Goal: Task Accomplishment & Management: Manage account settings

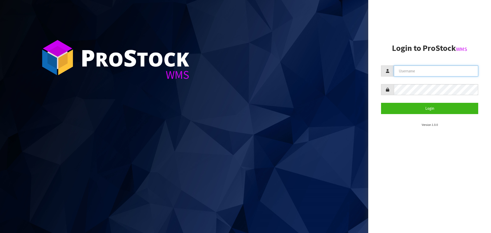
click at [407, 68] on input "text" at bounding box center [436, 70] width 84 height 11
type input "PACIFICBIOLOGICS"
click at [381, 103] on button "Login" at bounding box center [429, 108] width 97 height 11
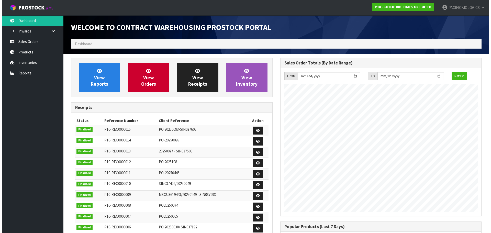
scroll to position [242, 209]
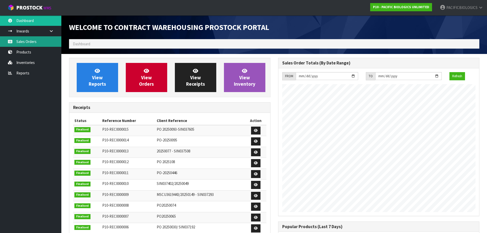
click at [32, 40] on link "Sales Orders" at bounding box center [30, 41] width 61 height 10
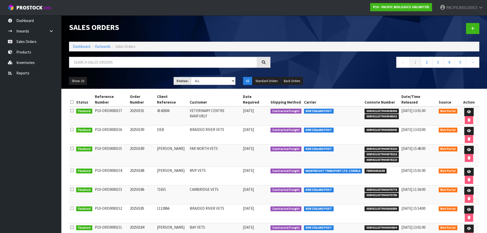
drag, startPoint x: 170, startPoint y: 106, endPoint x: 154, endPoint y: 105, distance: 16.1
click at [154, 106] on tr "Finalised P10-ORD0000157 20250191 4142606 VETERINARY CENTRE RANFURLY [DATE] Con…" at bounding box center [274, 115] width 410 height 19
copy tr "4142606"
click at [467, 110] on icon at bounding box center [469, 111] width 4 height 3
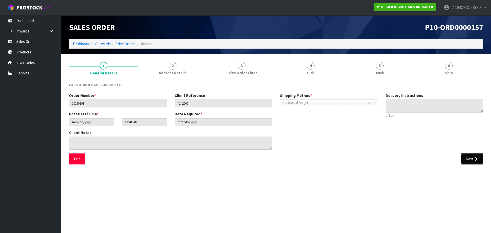
click at [474, 159] on icon "button" at bounding box center [475, 159] width 5 height 4
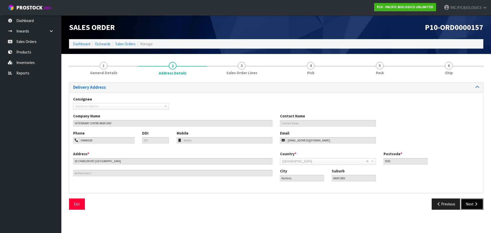
click at [468, 207] on button "Next" at bounding box center [471, 203] width 22 height 11
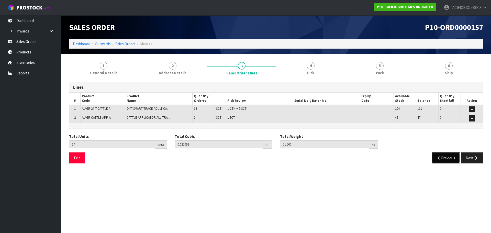
click at [450, 160] on button "Previous" at bounding box center [445, 157] width 29 height 11
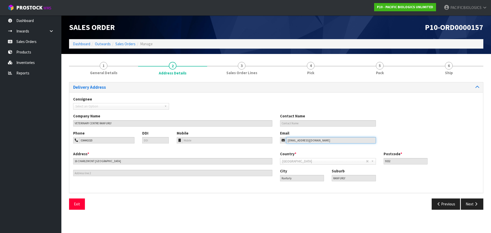
drag, startPoint x: 322, startPoint y: 139, endPoint x: 234, endPoint y: 136, distance: 89.0
click at [234, 136] on div "Phone 034441020 DDI Mobile Email [EMAIL_ADDRESS][DOMAIN_NAME]" at bounding box center [275, 140] width 413 height 21
click at [471, 205] on button "Next" at bounding box center [471, 203] width 22 height 11
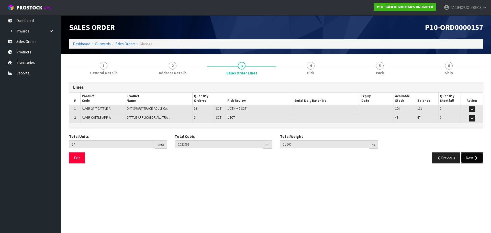
click at [470, 157] on button "Next" at bounding box center [471, 157] width 22 height 11
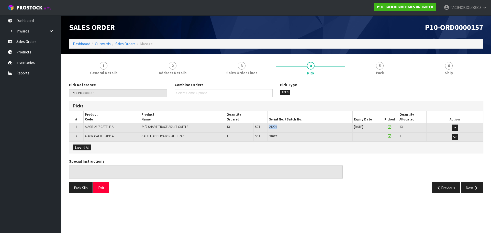
drag, startPoint x: 279, startPoint y: 129, endPoint x: 270, endPoint y: 128, distance: 9.0
click at [268, 128] on td "21224" at bounding box center [309, 127] width 85 height 9
copy span "21224"
click at [26, 41] on link "Sales Orders" at bounding box center [30, 41] width 61 height 10
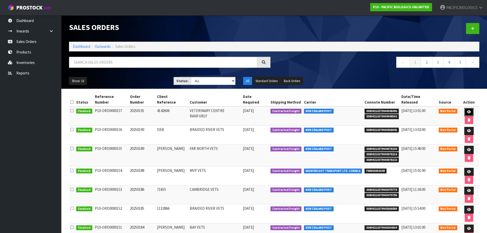
click at [467, 110] on icon at bounding box center [469, 111] width 4 height 3
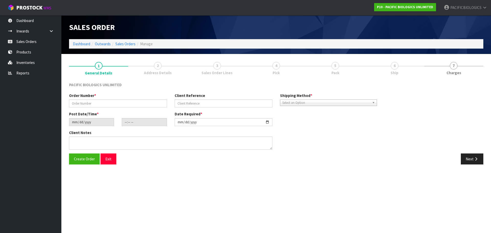
type input "20250191"
type input "4142606"
type input "[DATE]"
type input "10:41:00.000"
type input "[DATE]"
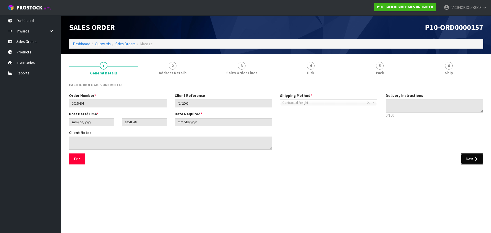
click at [474, 159] on icon "button" at bounding box center [475, 159] width 5 height 4
